Goal: Check status: Check status

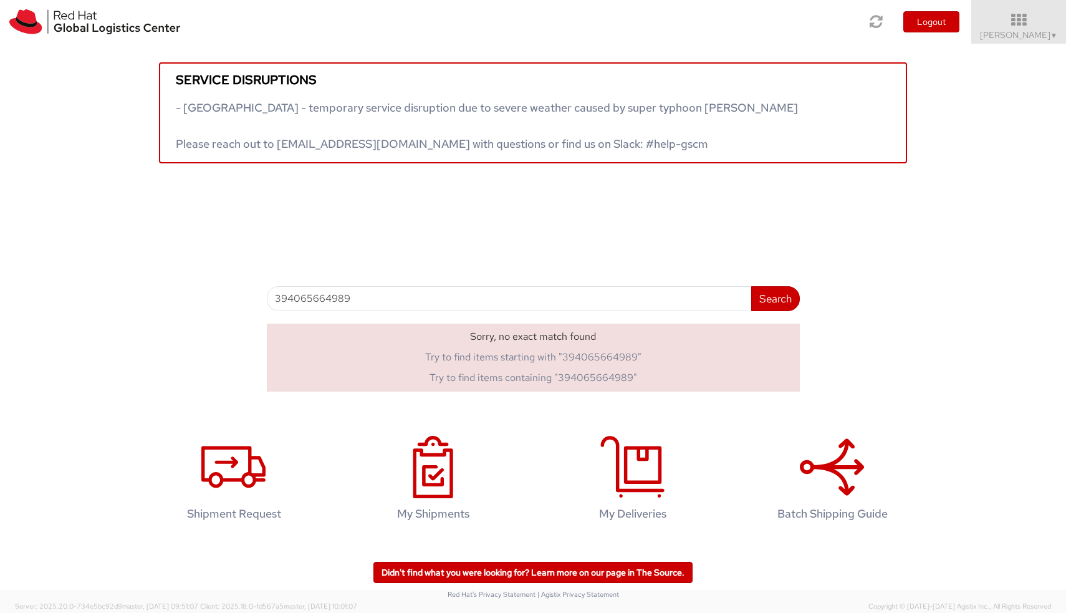
click at [83, 18] on img at bounding box center [94, 21] width 171 height 25
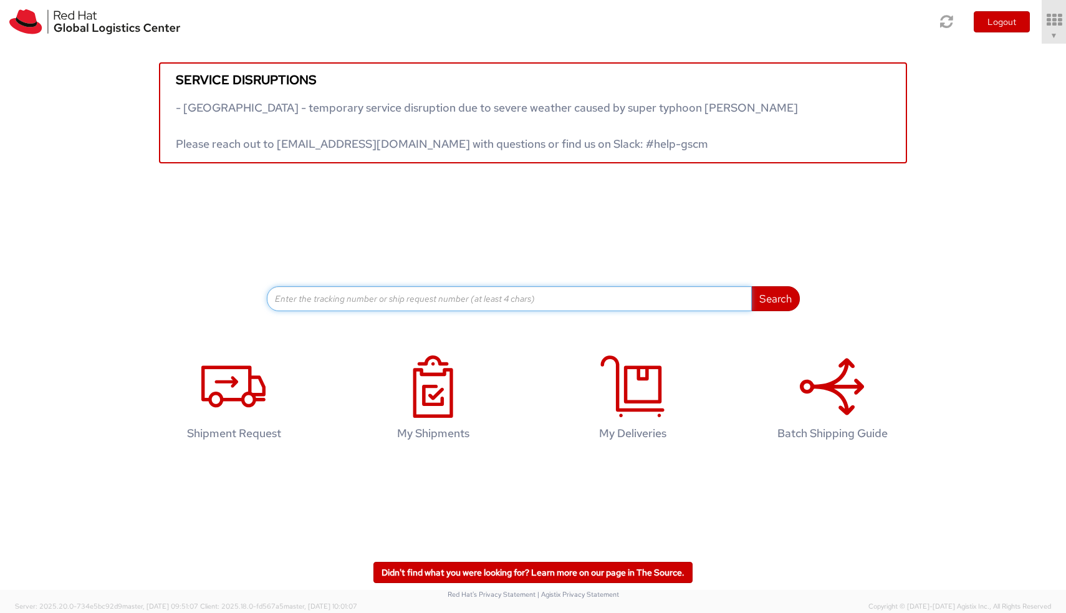
click at [502, 286] on input at bounding box center [509, 298] width 485 height 25
paste input "885029960651"
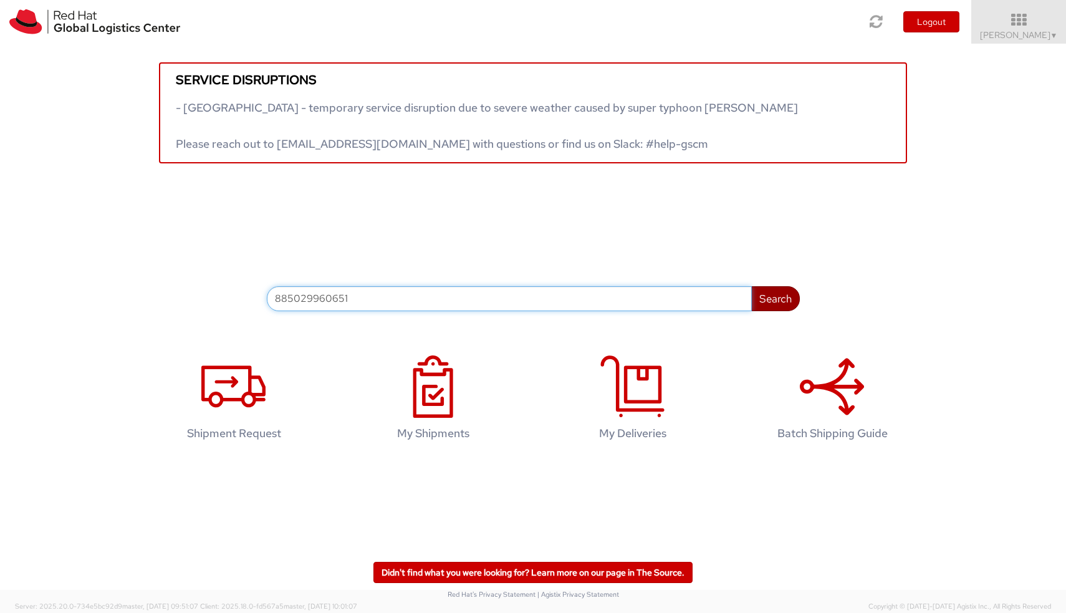
type input "885029960651"
click at [773, 302] on button "Search" at bounding box center [775, 298] width 49 height 25
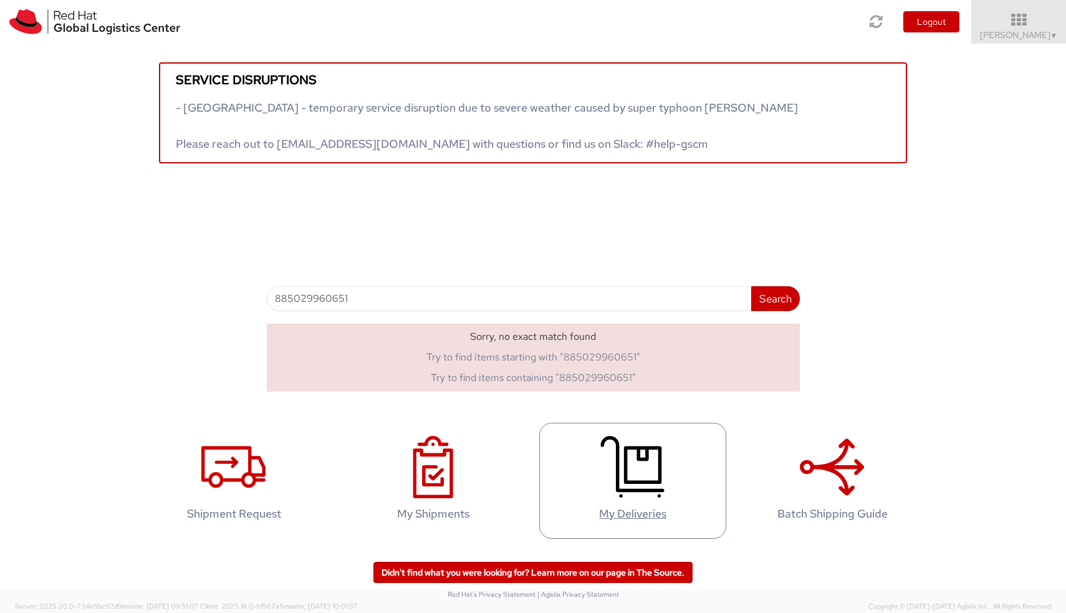
click at [609, 455] on icon at bounding box center [632, 467] width 64 height 62
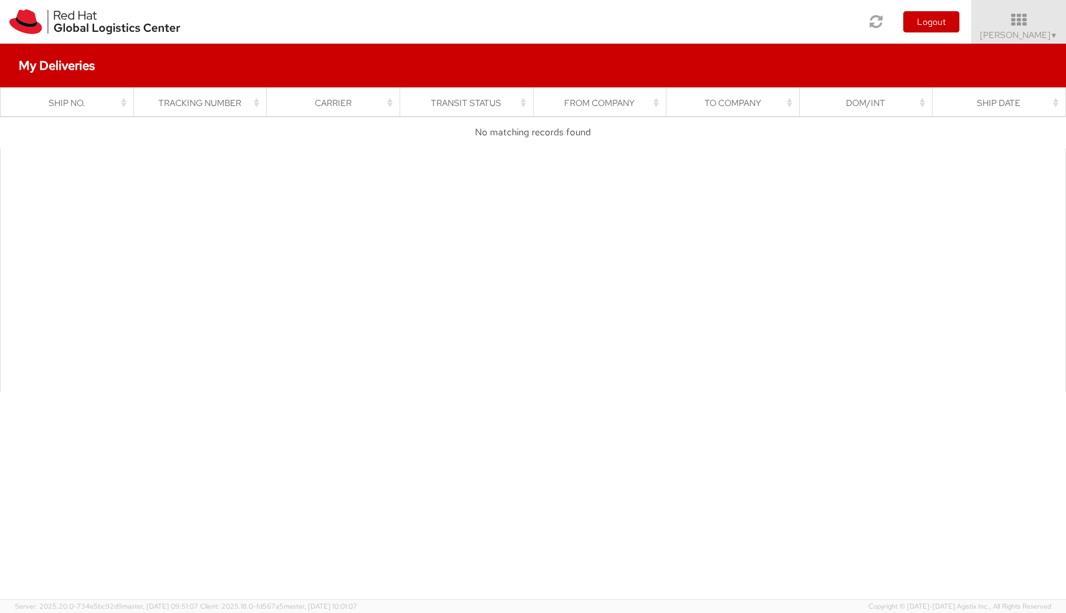
click at [81, 69] on h4 "My Deliveries" at bounding box center [57, 66] width 76 height 14
click at [87, 27] on img at bounding box center [94, 21] width 171 height 25
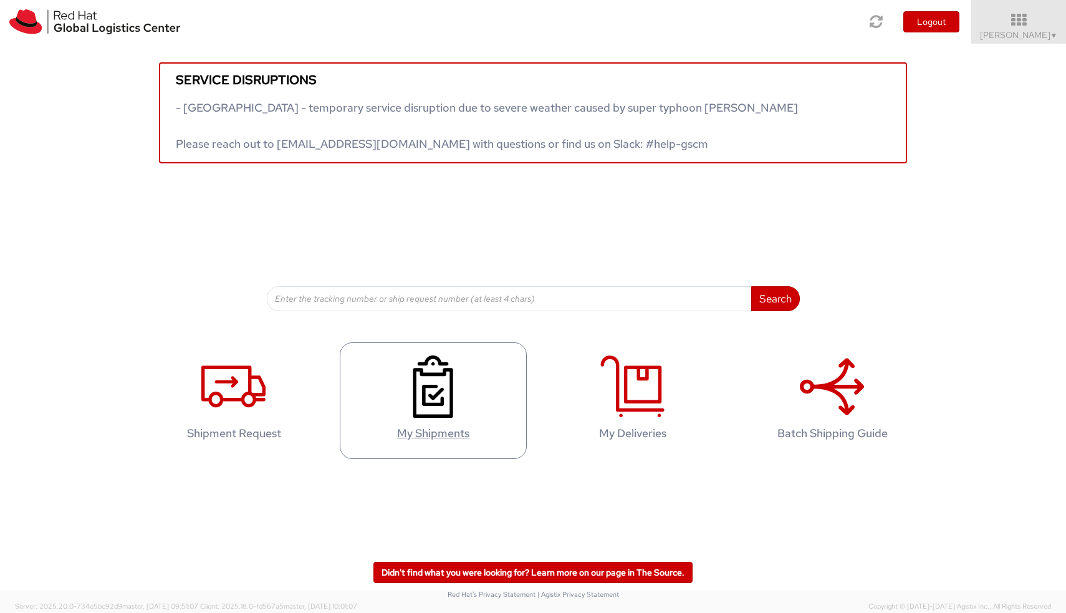
click at [438, 399] on icon at bounding box center [433, 386] width 64 height 62
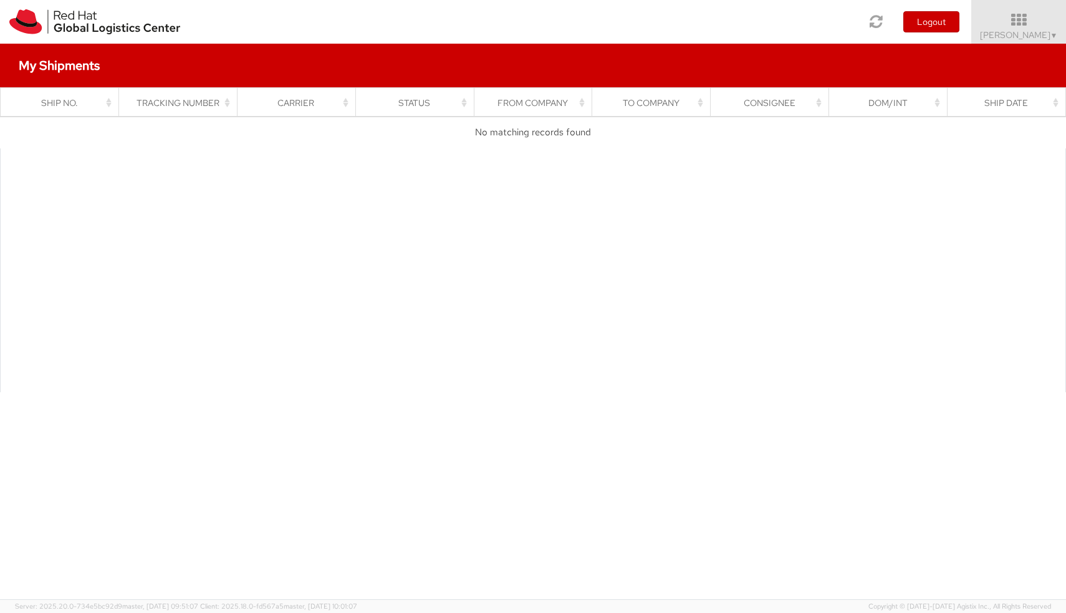
click at [67, 65] on h4 "My Shipments" at bounding box center [59, 66] width 81 height 14
click at [72, 36] on link at bounding box center [95, 22] width 190 height 44
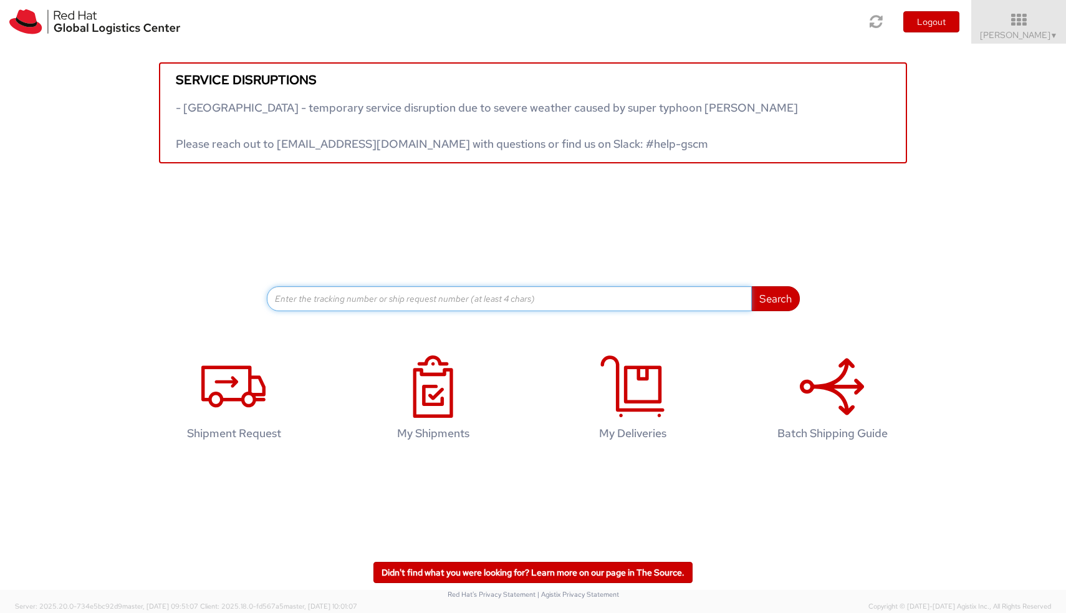
click at [378, 292] on input at bounding box center [509, 298] width 485 height 25
paste input "885029960651"
drag, startPoint x: 324, startPoint y: 297, endPoint x: 226, endPoint y: 297, distance: 97.9
click at [226, 297] on div "Service disruptions - South East Asia - temporary service disruption due to sev…" at bounding box center [533, 177] width 1066 height 267
click at [775, 297] on button "Search" at bounding box center [775, 298] width 49 height 25
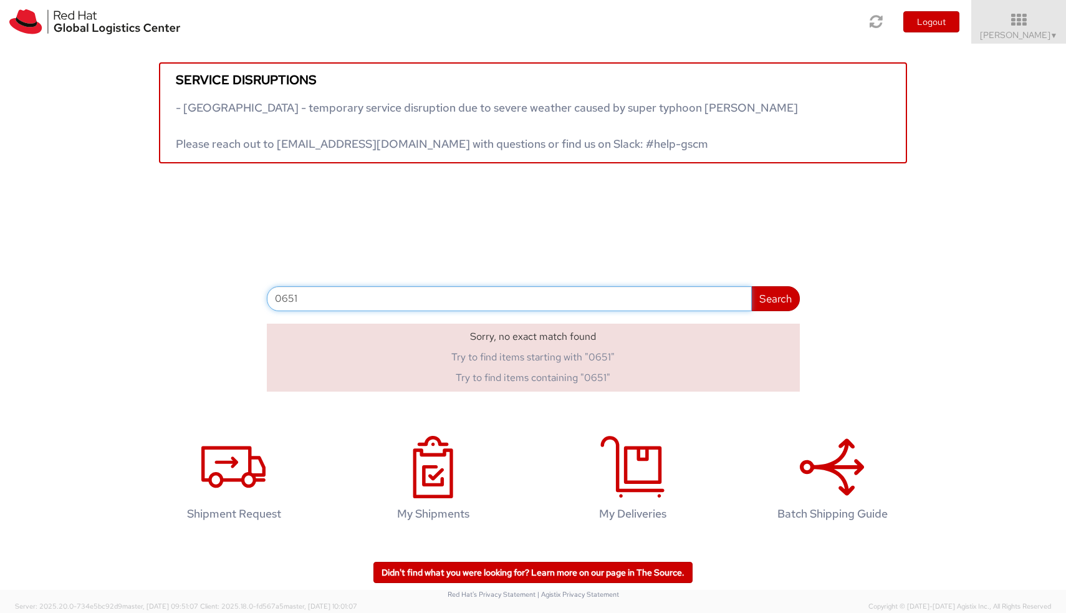
click at [311, 299] on input "0651" at bounding box center [509, 298] width 485 height 25
paste input "88502996"
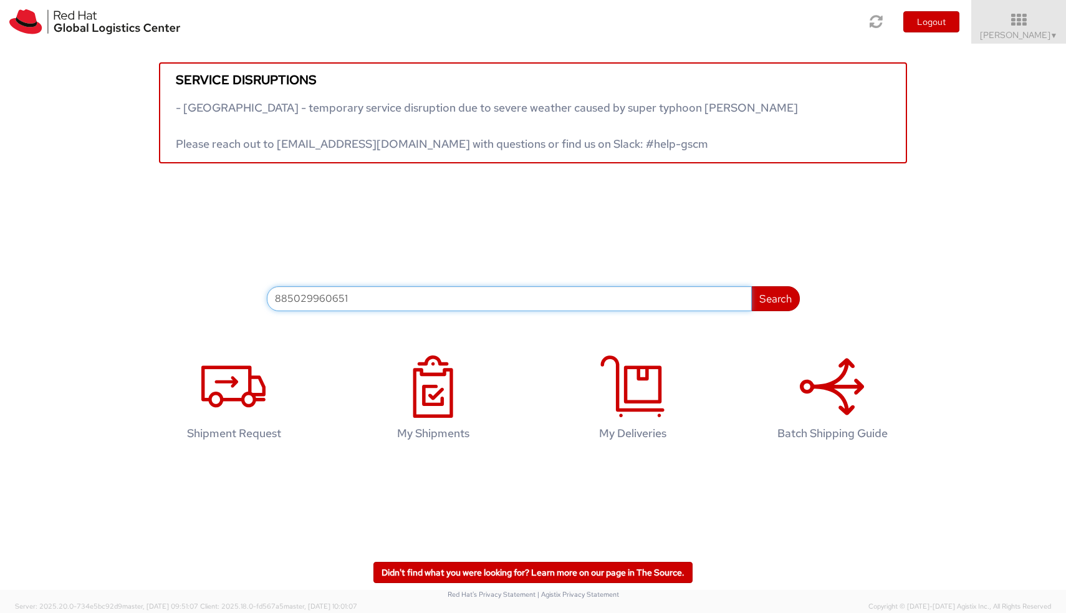
click at [299, 299] on input "885029960651" at bounding box center [509, 298] width 485 height 25
click at [775, 297] on button "Search" at bounding box center [775, 298] width 49 height 25
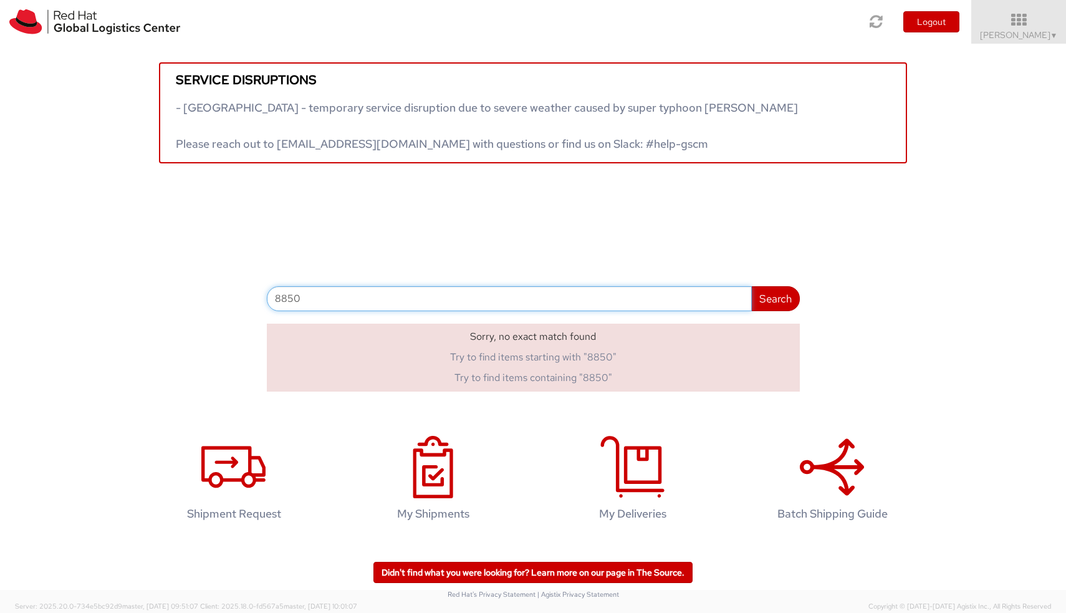
paste input "29960651"
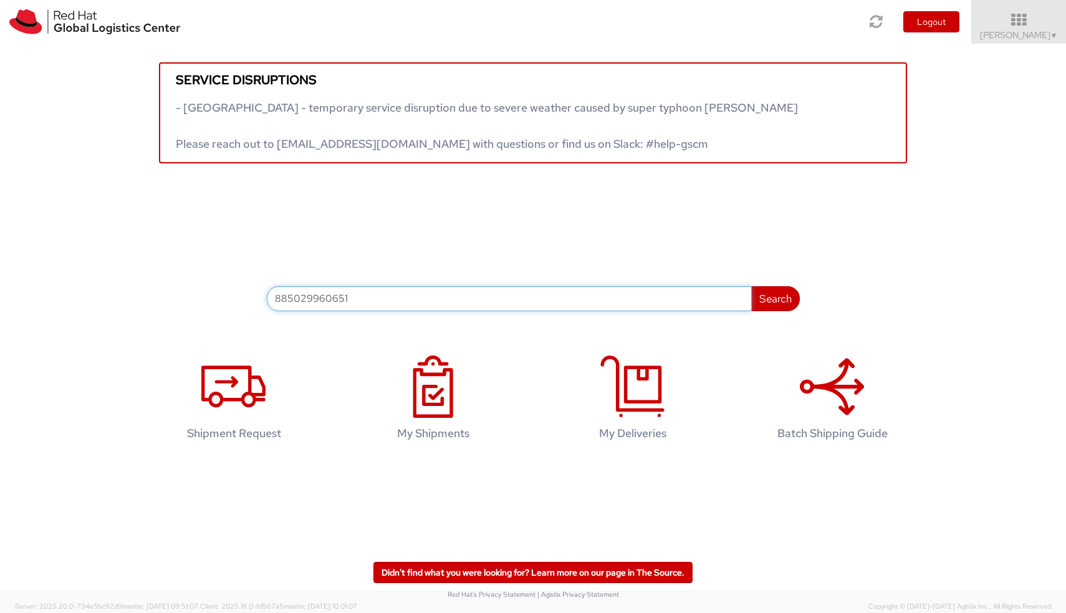
type input "885029960651"
click at [775, 297] on button "Search" at bounding box center [775, 298] width 49 height 25
